Goal: Information Seeking & Learning: Find specific page/section

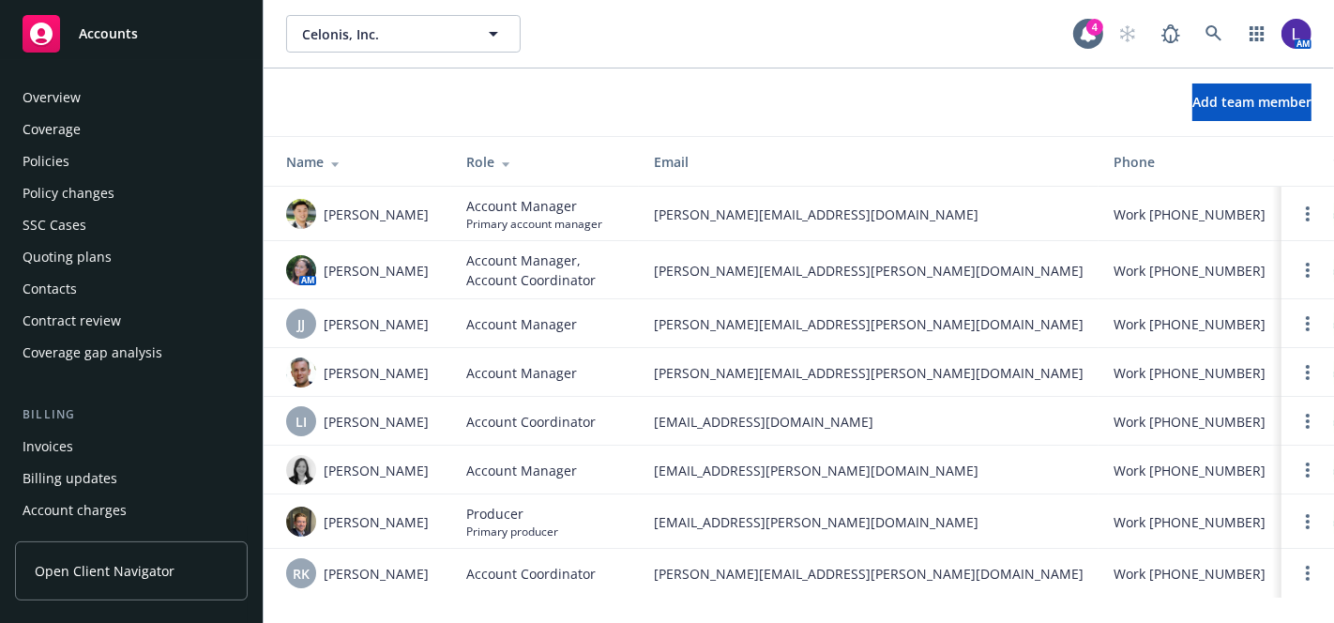
scroll to position [599, 0]
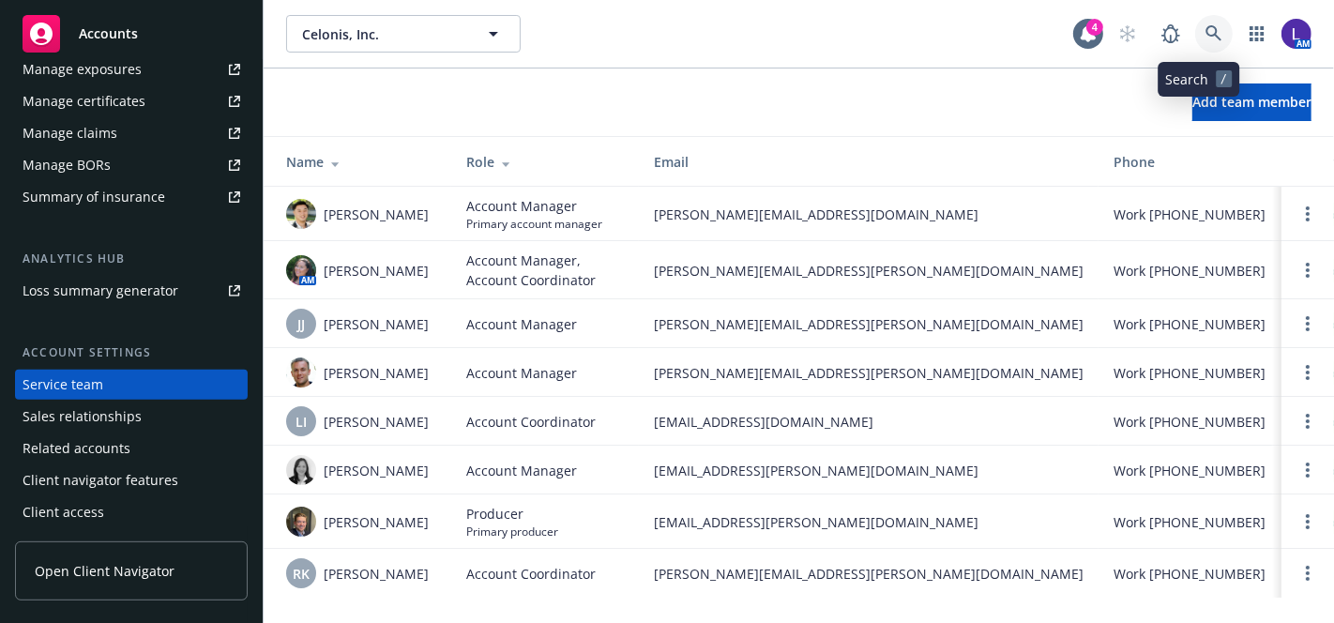
click at [1196, 20] on link at bounding box center [1215, 34] width 38 height 38
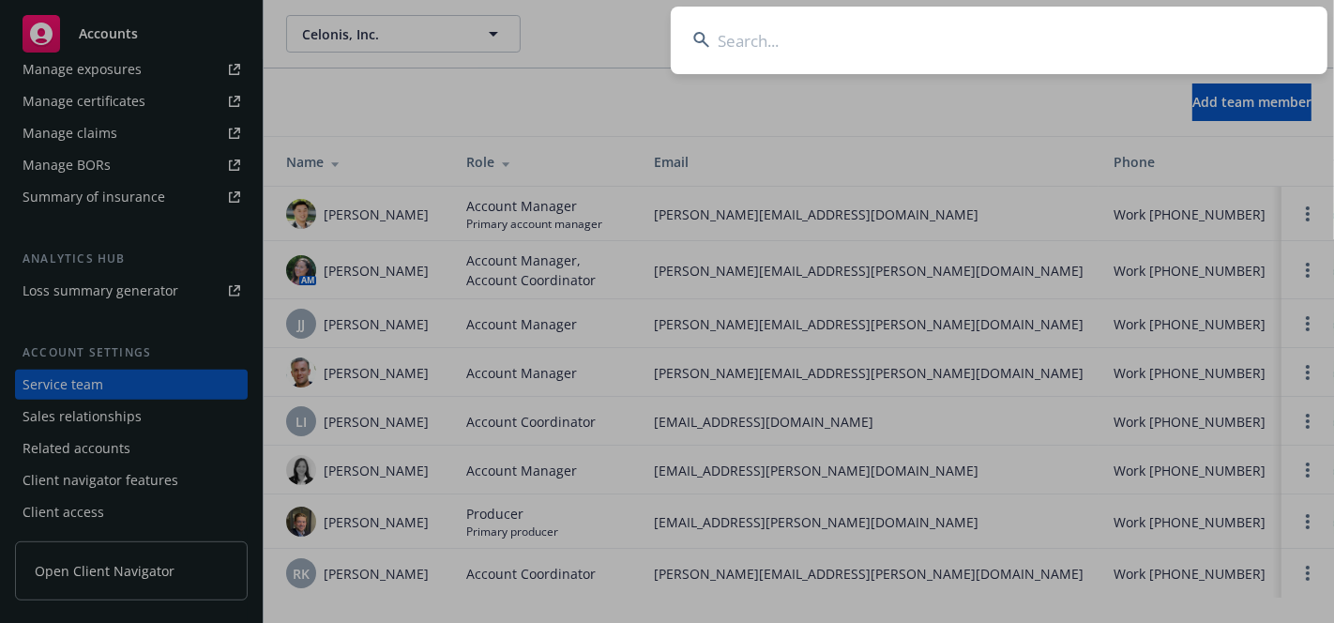
click at [891, 38] on input at bounding box center [999, 41] width 657 height 68
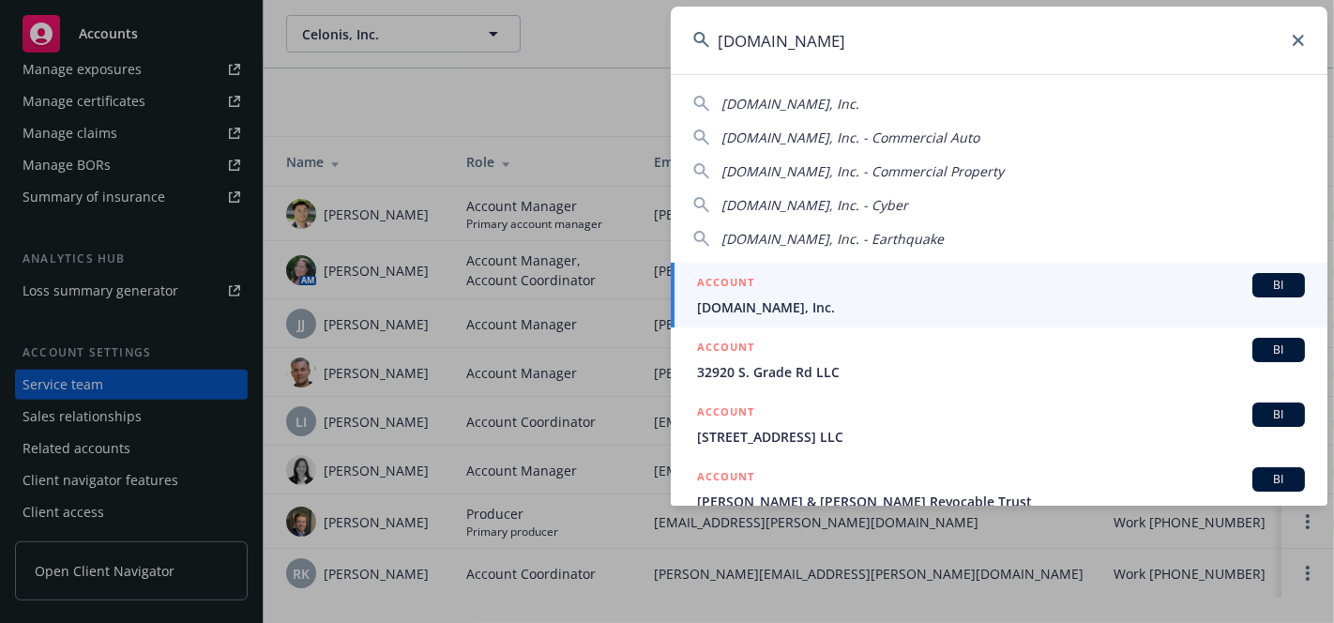
type input "[DOMAIN_NAME]"
click at [844, 302] on span "[DOMAIN_NAME], Inc." at bounding box center [1001, 307] width 608 height 20
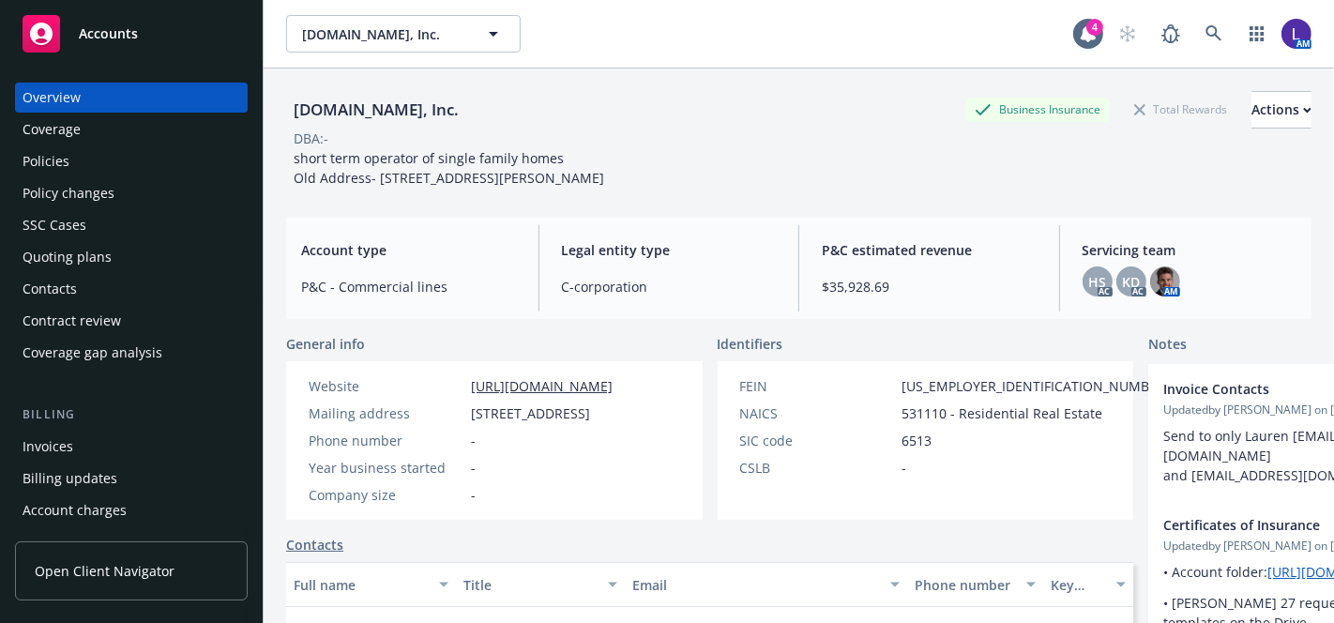
click at [51, 167] on div "Policies" at bounding box center [46, 161] width 47 height 30
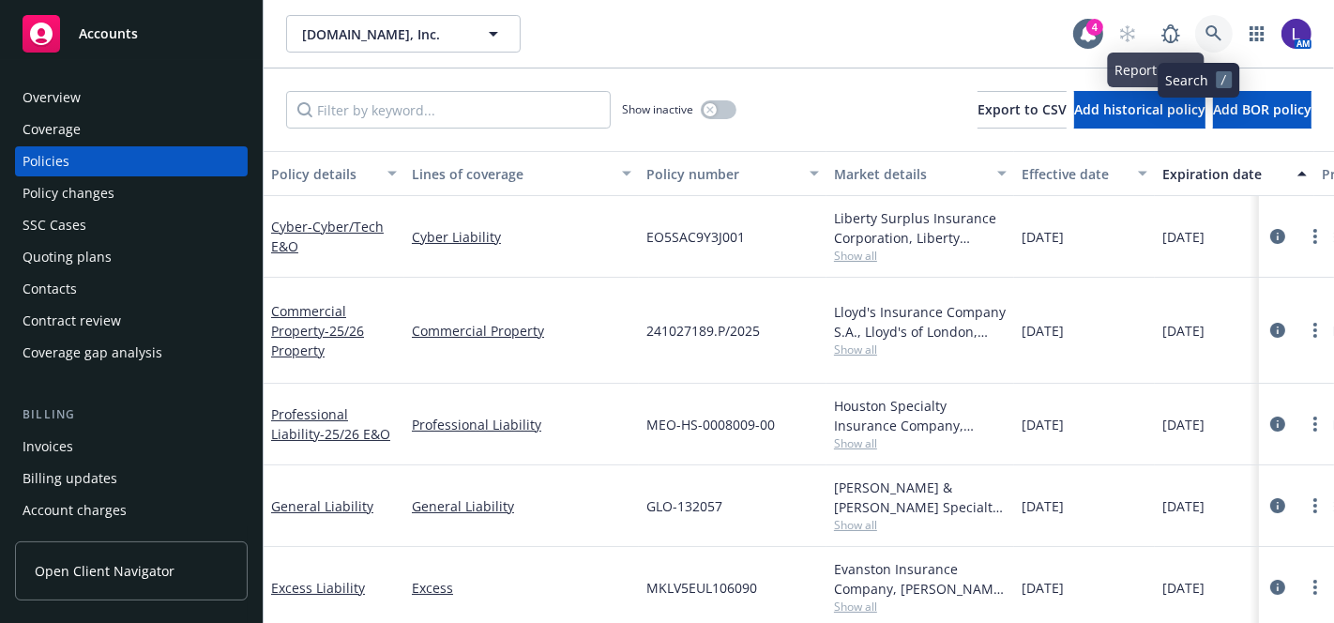
click at [1196, 27] on link at bounding box center [1215, 34] width 38 height 38
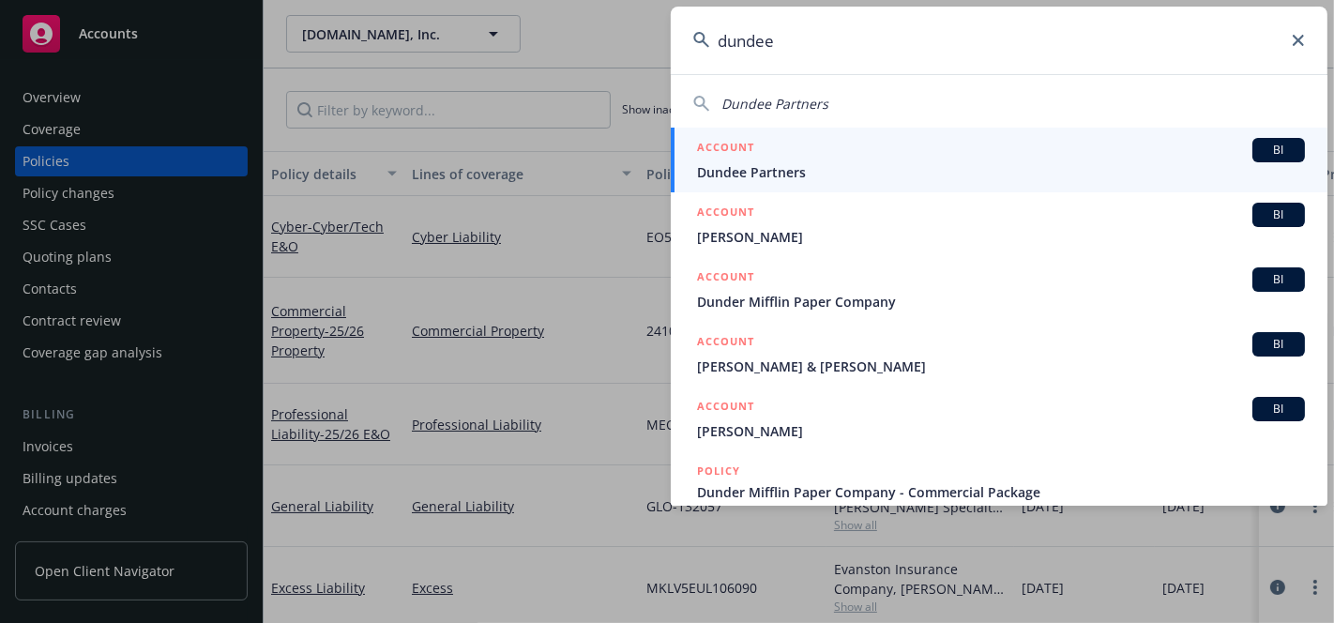
type input "dundee"
click at [760, 167] on span "Dundee Partners" at bounding box center [1001, 172] width 608 height 20
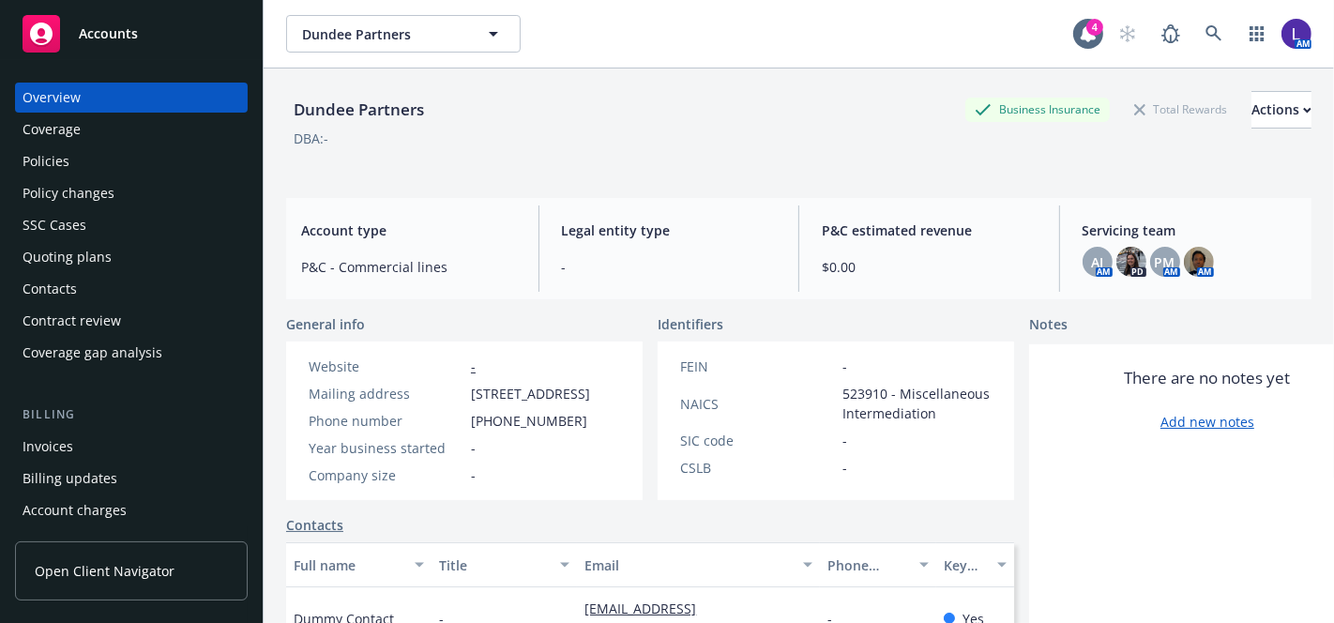
click at [69, 160] on div "Policies" at bounding box center [132, 161] width 218 height 30
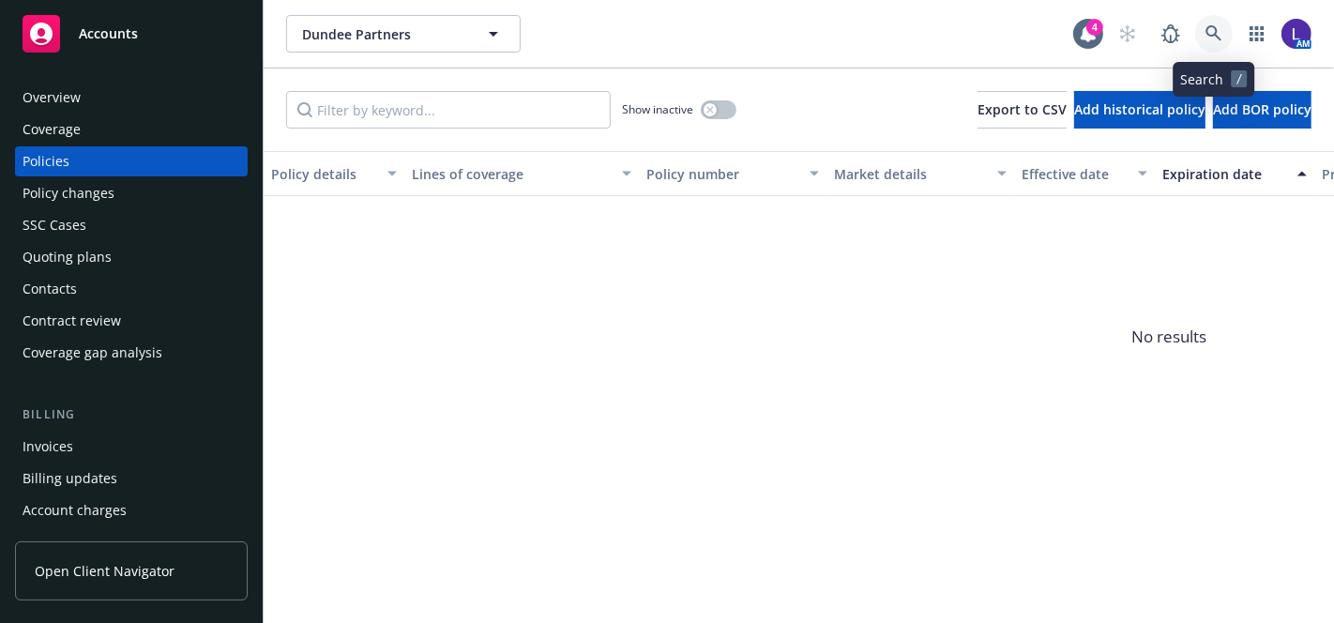
click at [1203, 38] on link at bounding box center [1215, 34] width 38 height 38
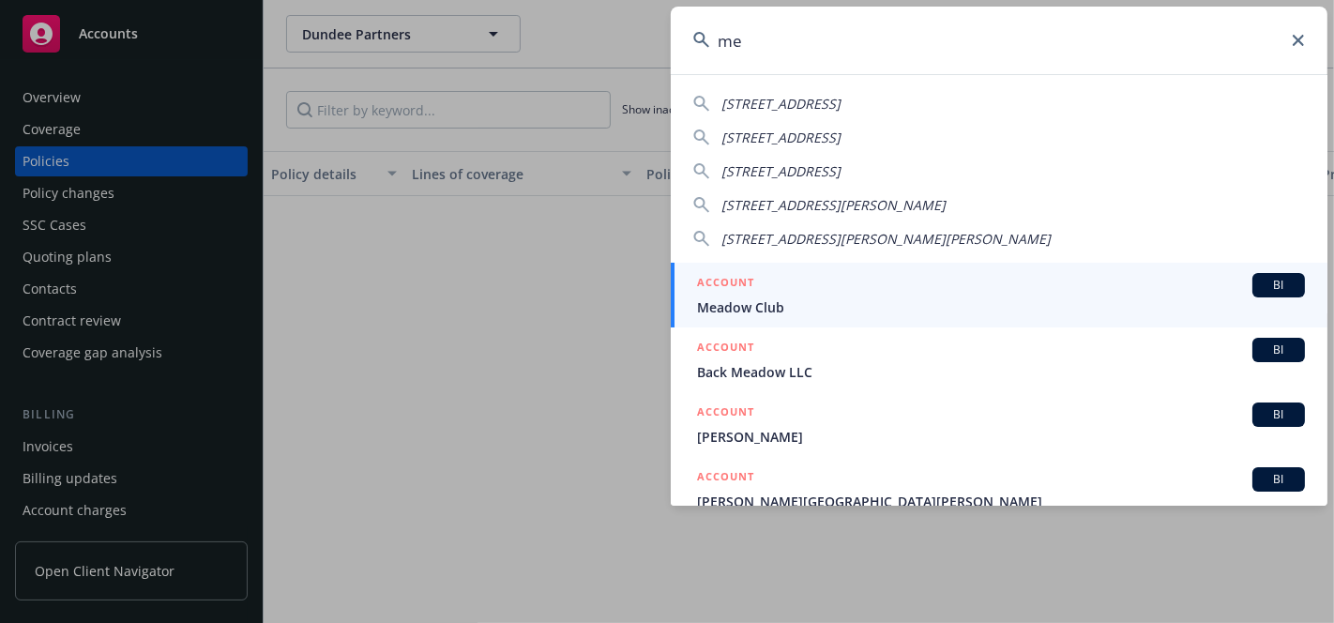
type input "m"
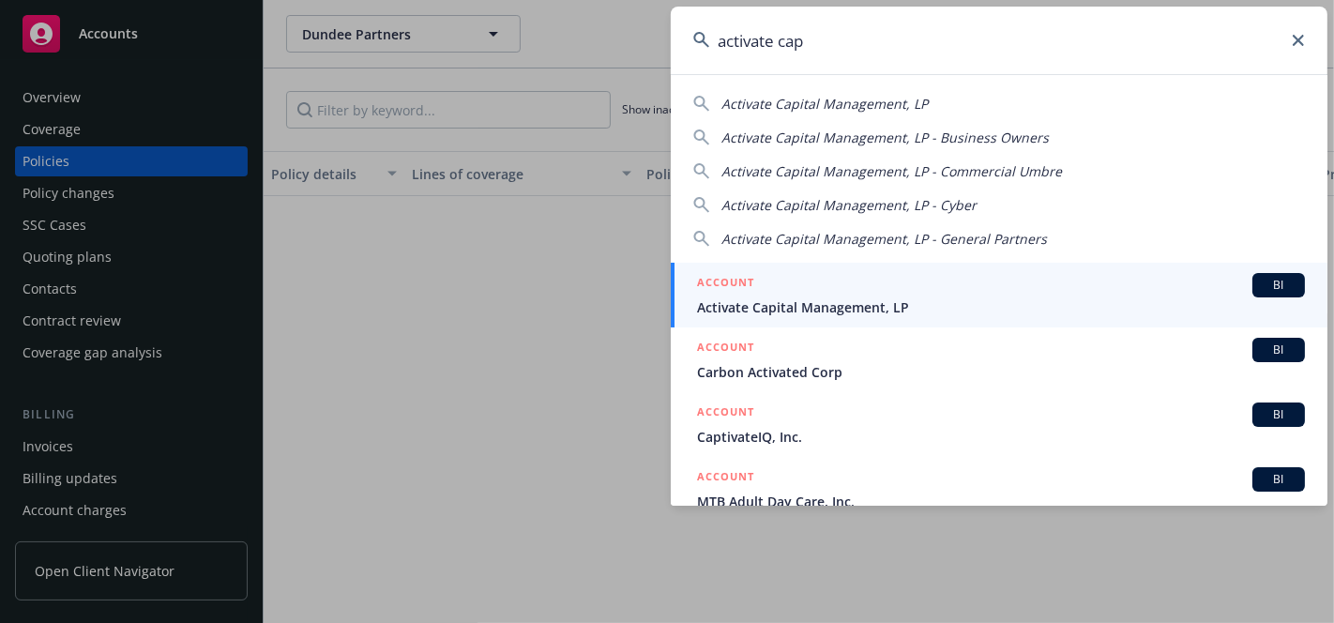
type input "activate cap"
click at [784, 300] on span "Activate Capital Management, LP" at bounding box center [1001, 307] width 608 height 20
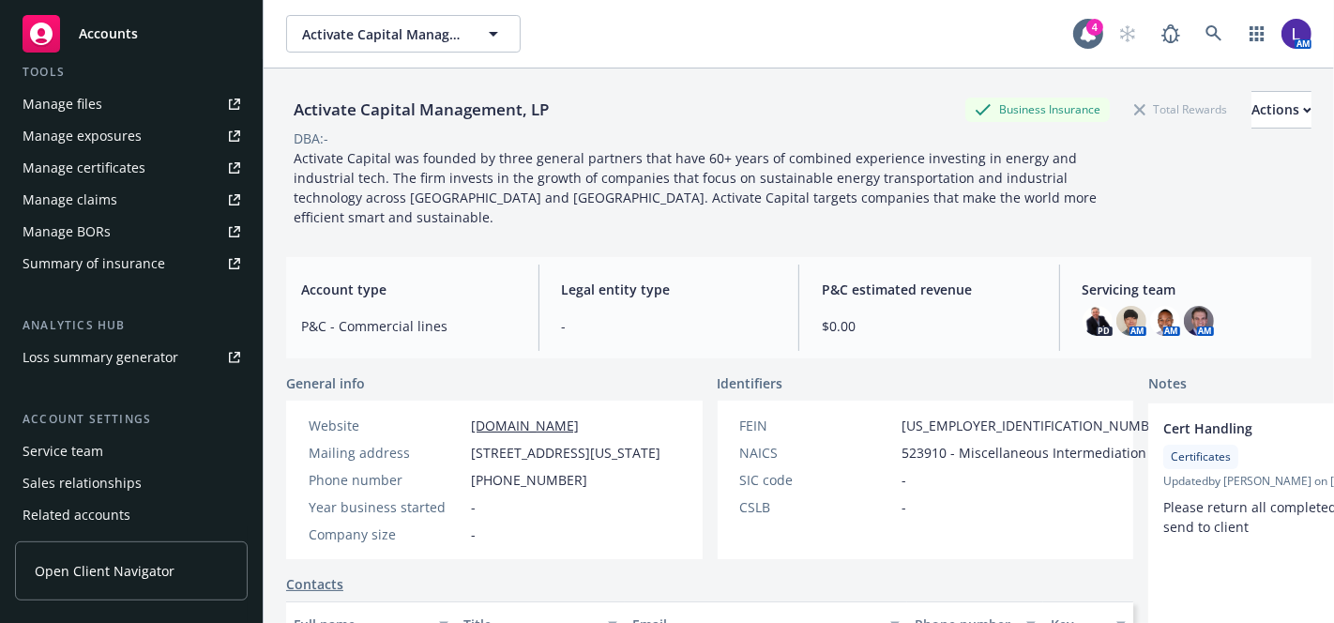
scroll to position [529, 0]
click at [114, 449] on div "Service team" at bounding box center [132, 454] width 218 height 30
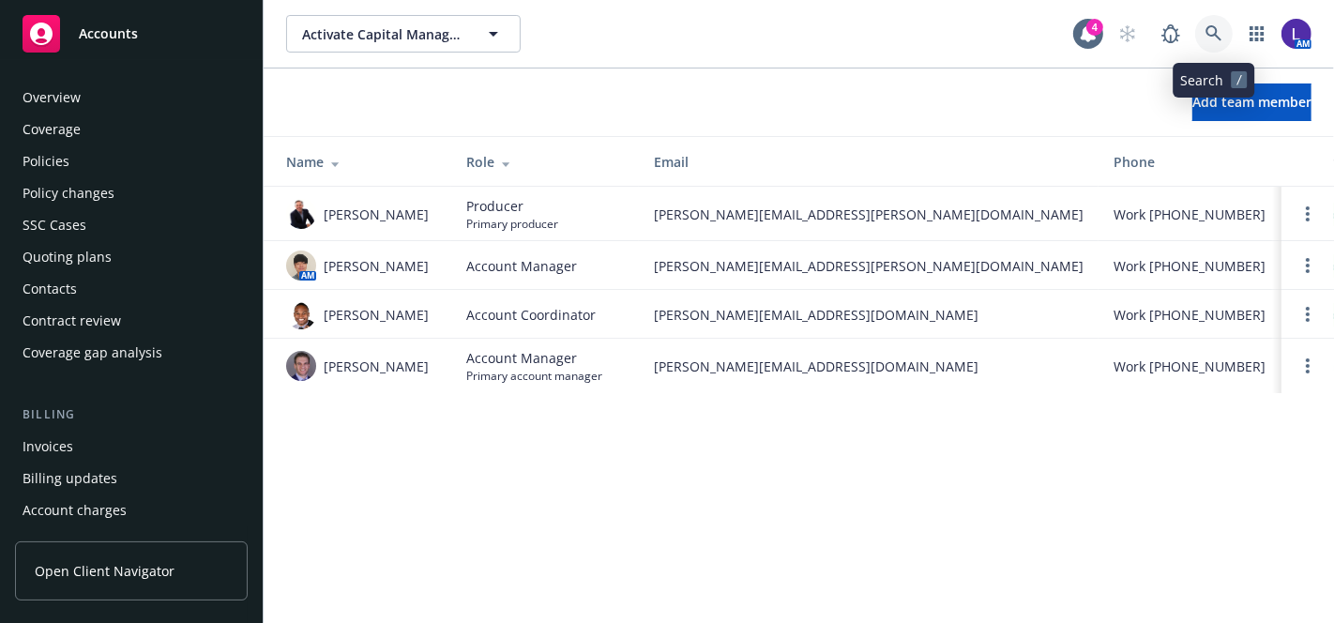
click at [1215, 21] on link at bounding box center [1215, 34] width 38 height 38
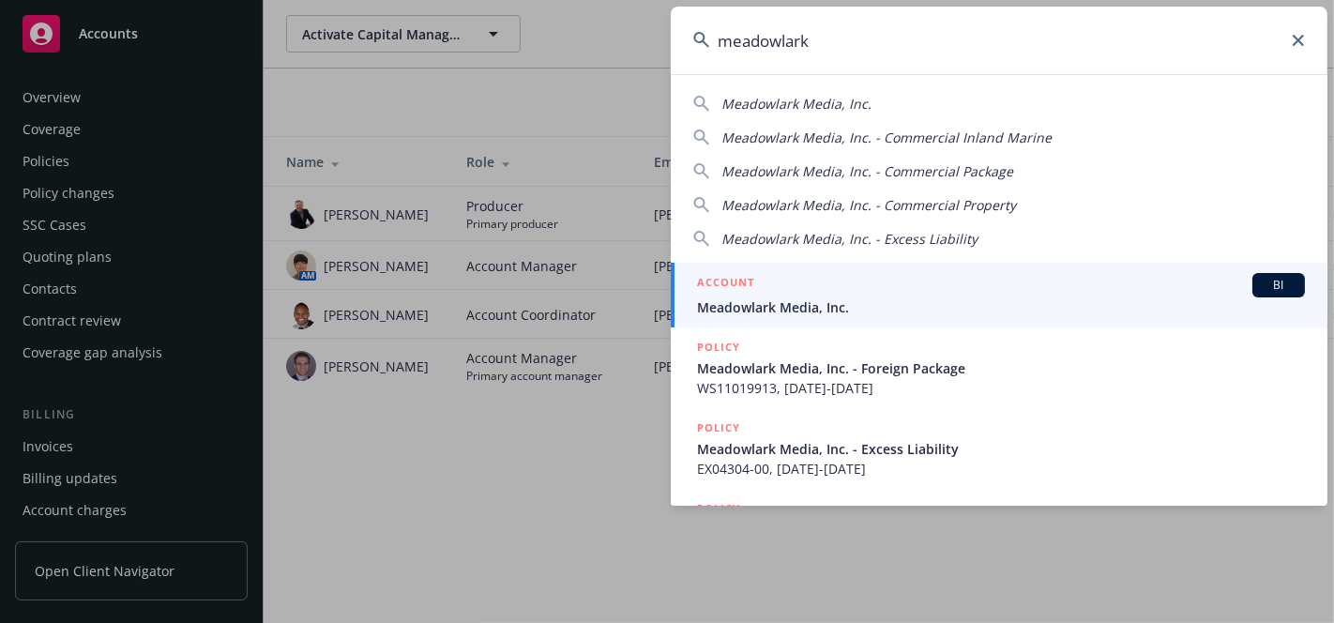
type input "meadowlark"
click at [713, 285] on h5 "ACCOUNT" at bounding box center [725, 284] width 57 height 23
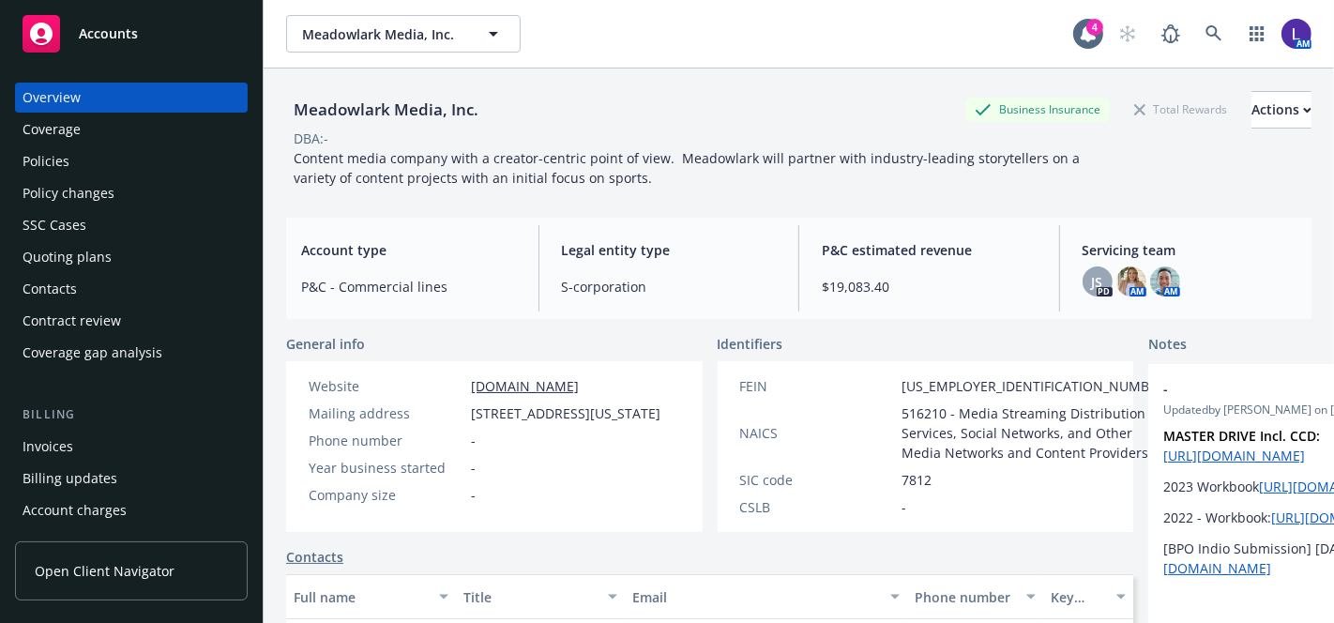
click at [81, 156] on div "Policies" at bounding box center [132, 161] width 218 height 30
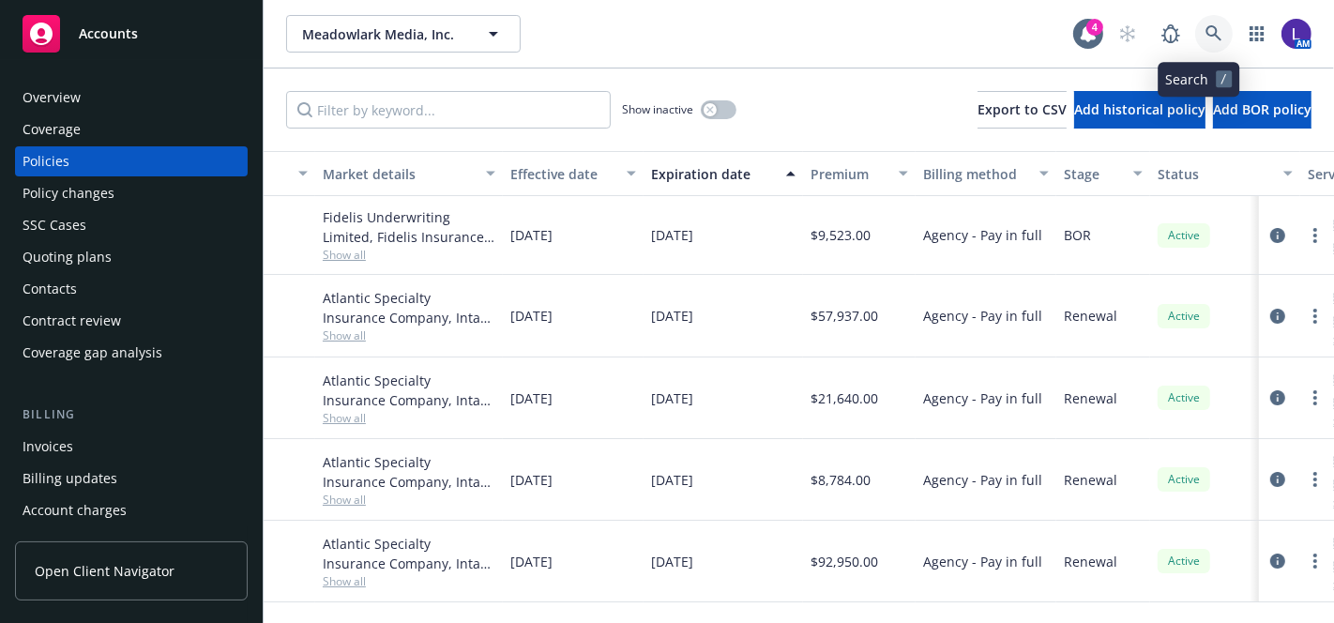
click at [1211, 25] on link at bounding box center [1215, 34] width 38 height 38
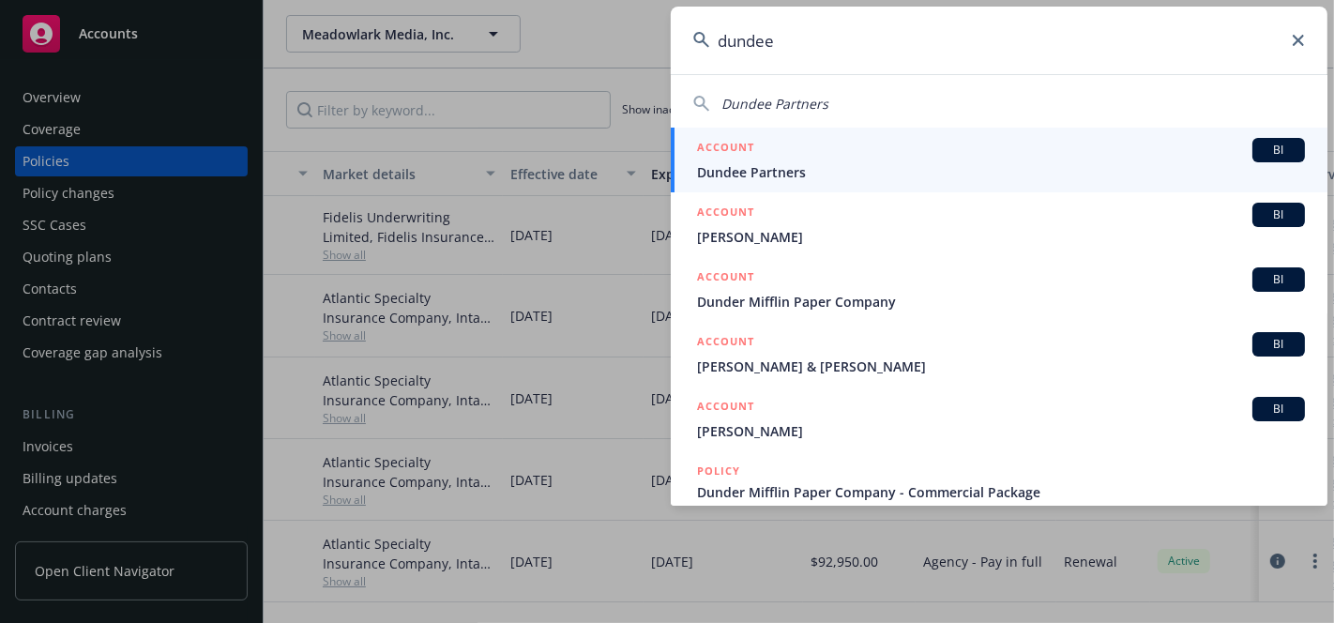
type input "dundee"
click at [731, 152] on h5 "ACCOUNT" at bounding box center [725, 149] width 57 height 23
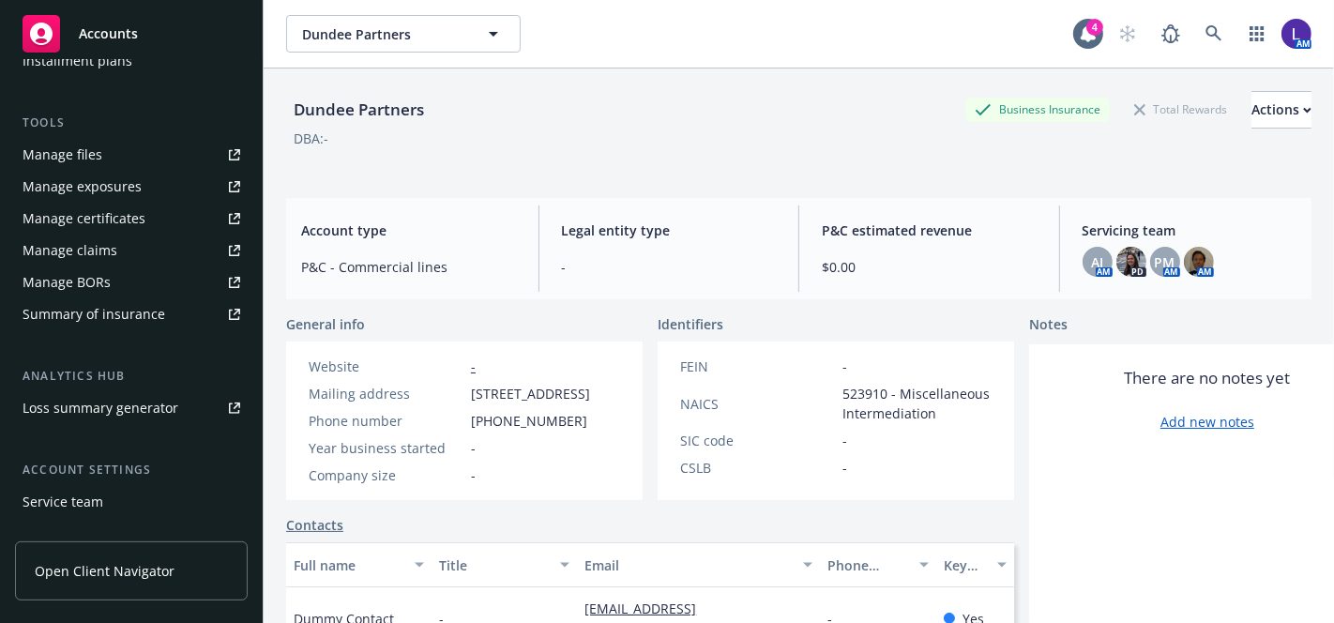
scroll to position [485, 0]
click at [86, 490] on div "Service team" at bounding box center [63, 498] width 81 height 30
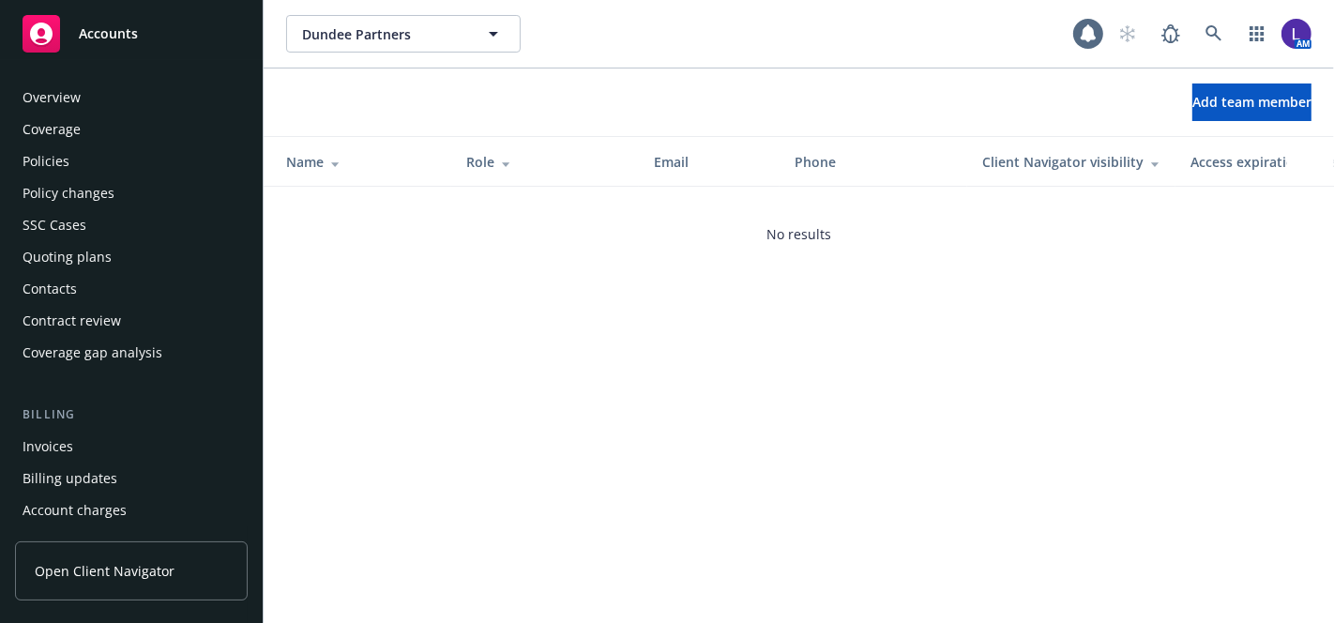
scroll to position [599, 0]
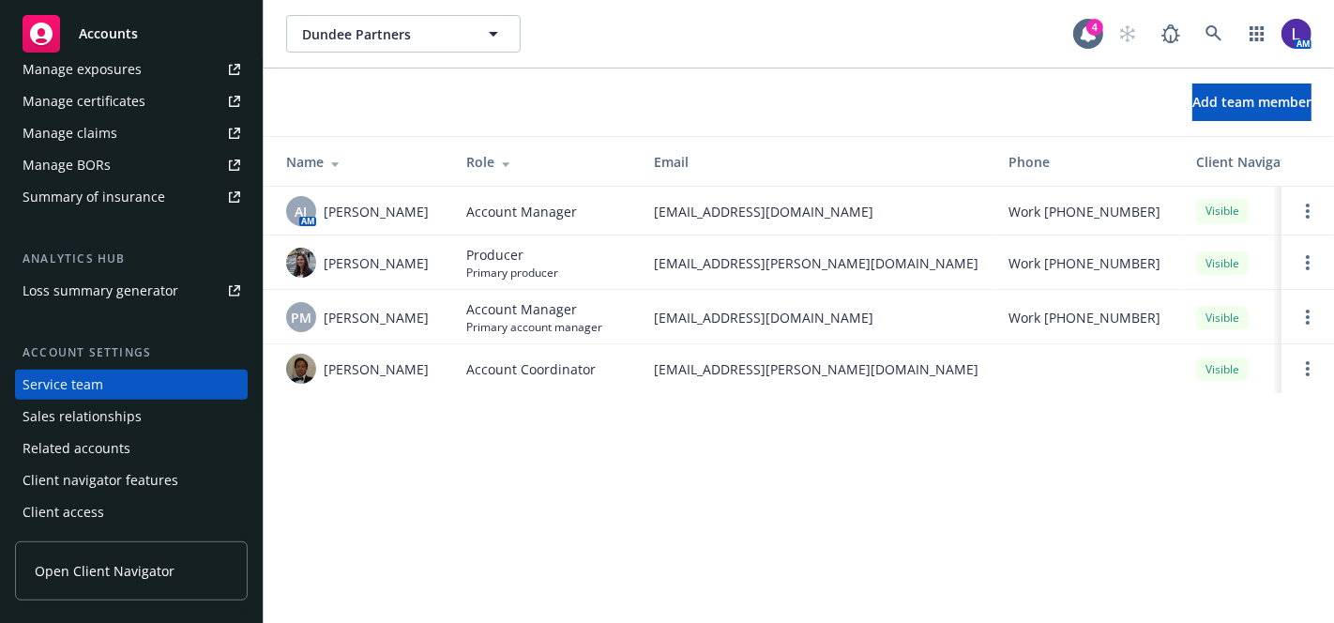
click at [1049, 497] on div "Dundee Partners Dundee Partners 4 AM Add team member Name Role Email Phone Clie…" at bounding box center [799, 311] width 1071 height 623
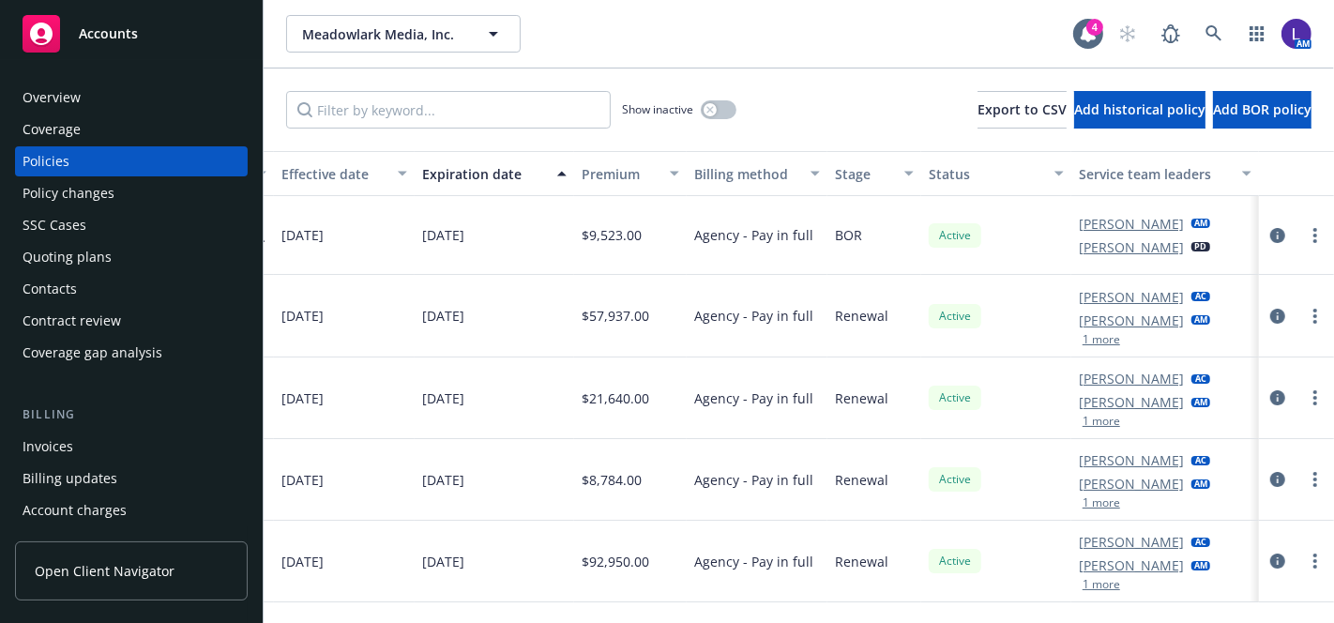
scroll to position [0, 755]
click at [1083, 419] on button "1 more" at bounding box center [1102, 421] width 38 height 11
click at [1206, 32] on icon at bounding box center [1214, 33] width 16 height 16
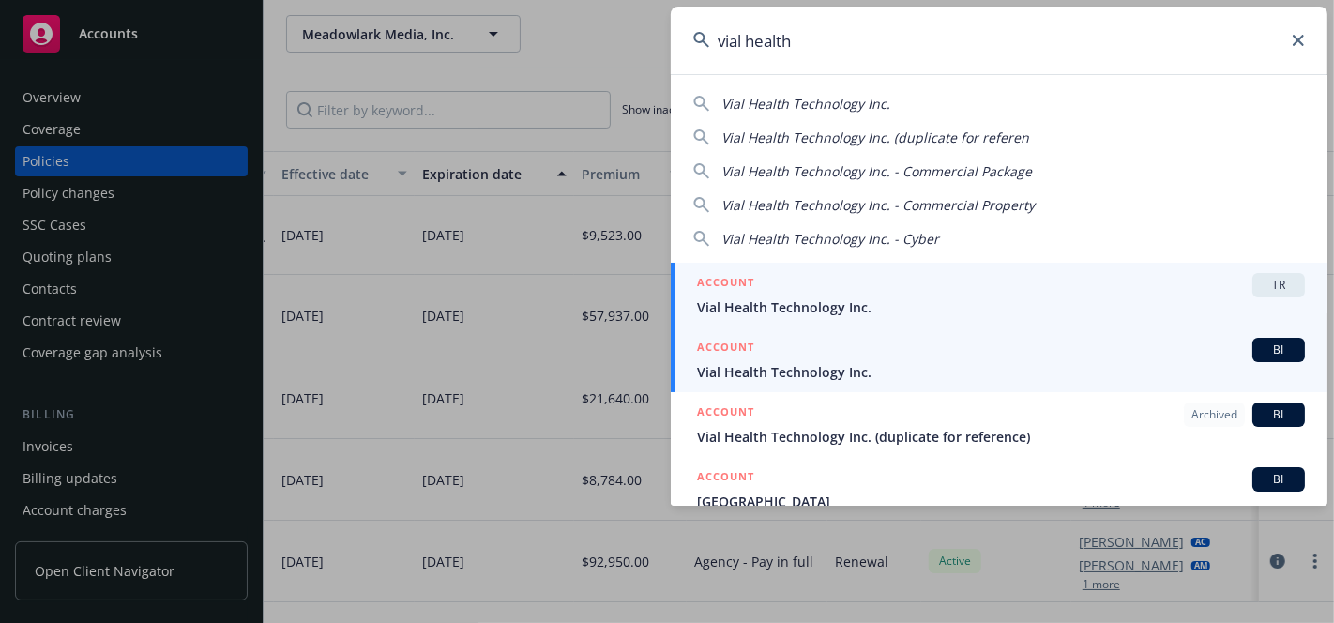
type input "vial health"
click at [756, 368] on span "Vial Health Technology Inc." at bounding box center [1001, 372] width 608 height 20
